Goal: Information Seeking & Learning: Learn about a topic

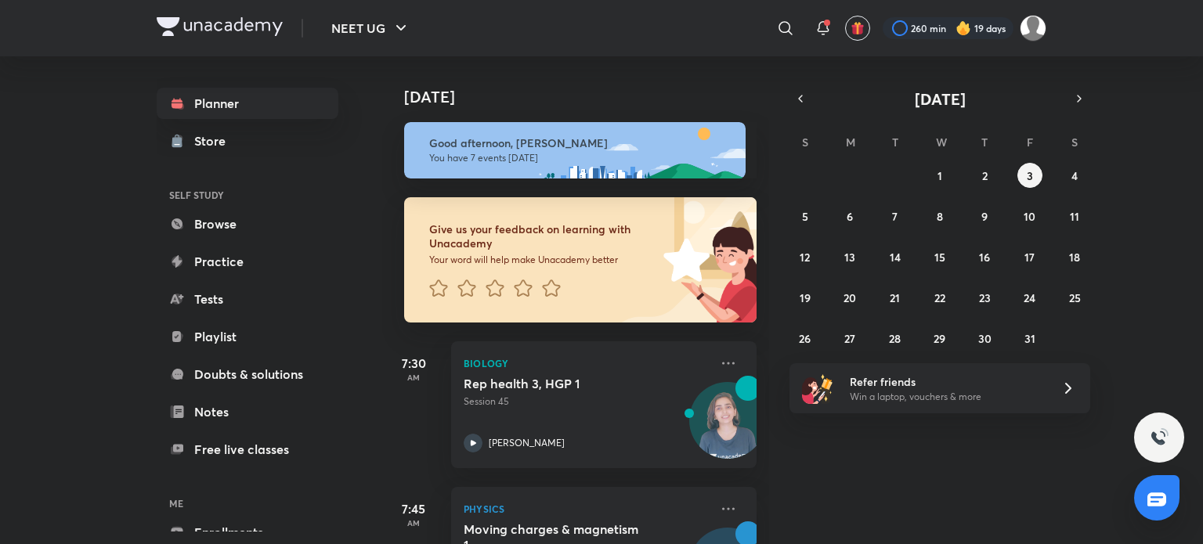
click at [601, 304] on div "Give us your feedback on learning with Unacademy Your word will help make Unaca…" at bounding box center [531, 259] width 254 height 125
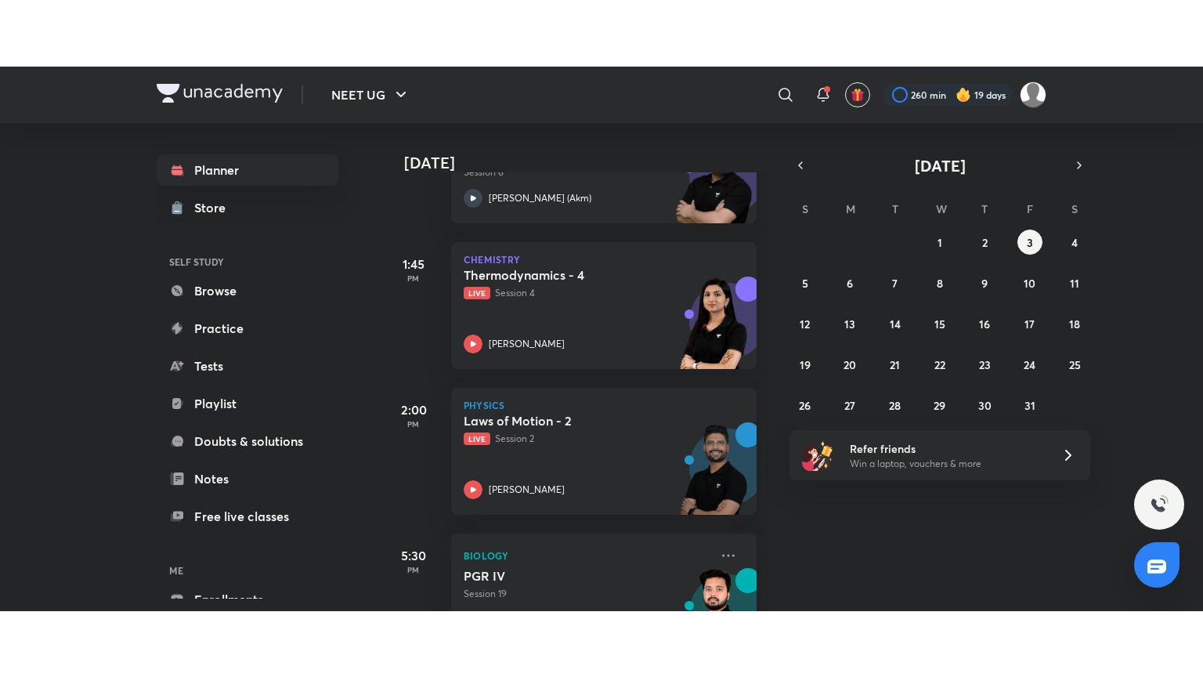
scroll to position [750, 0]
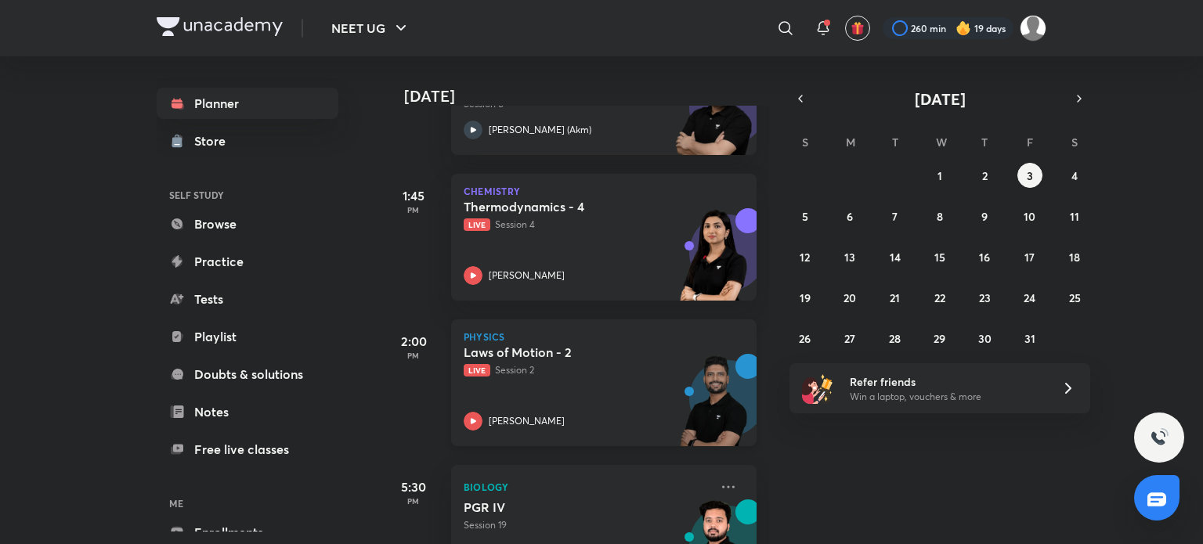
click at [591, 393] on div "Laws of Motion - 2 Live Session 2 [PERSON_NAME]" at bounding box center [587, 388] width 246 height 86
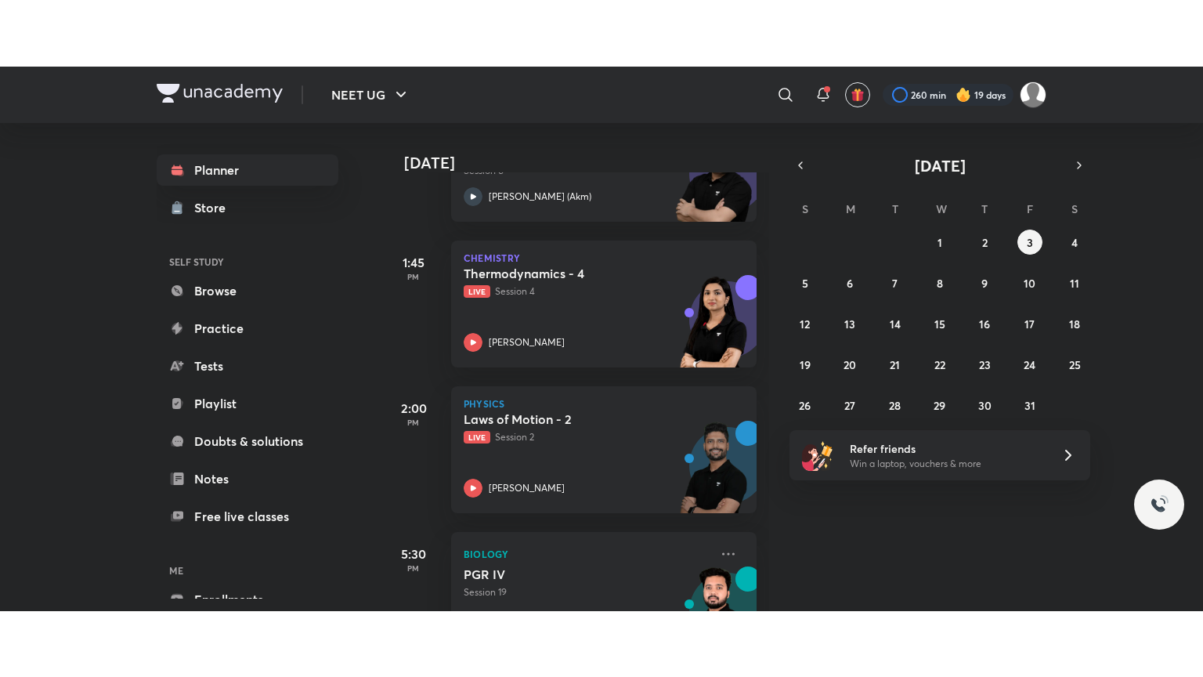
scroll to position [690, 0]
